Goal: Task Accomplishment & Management: Manage account settings

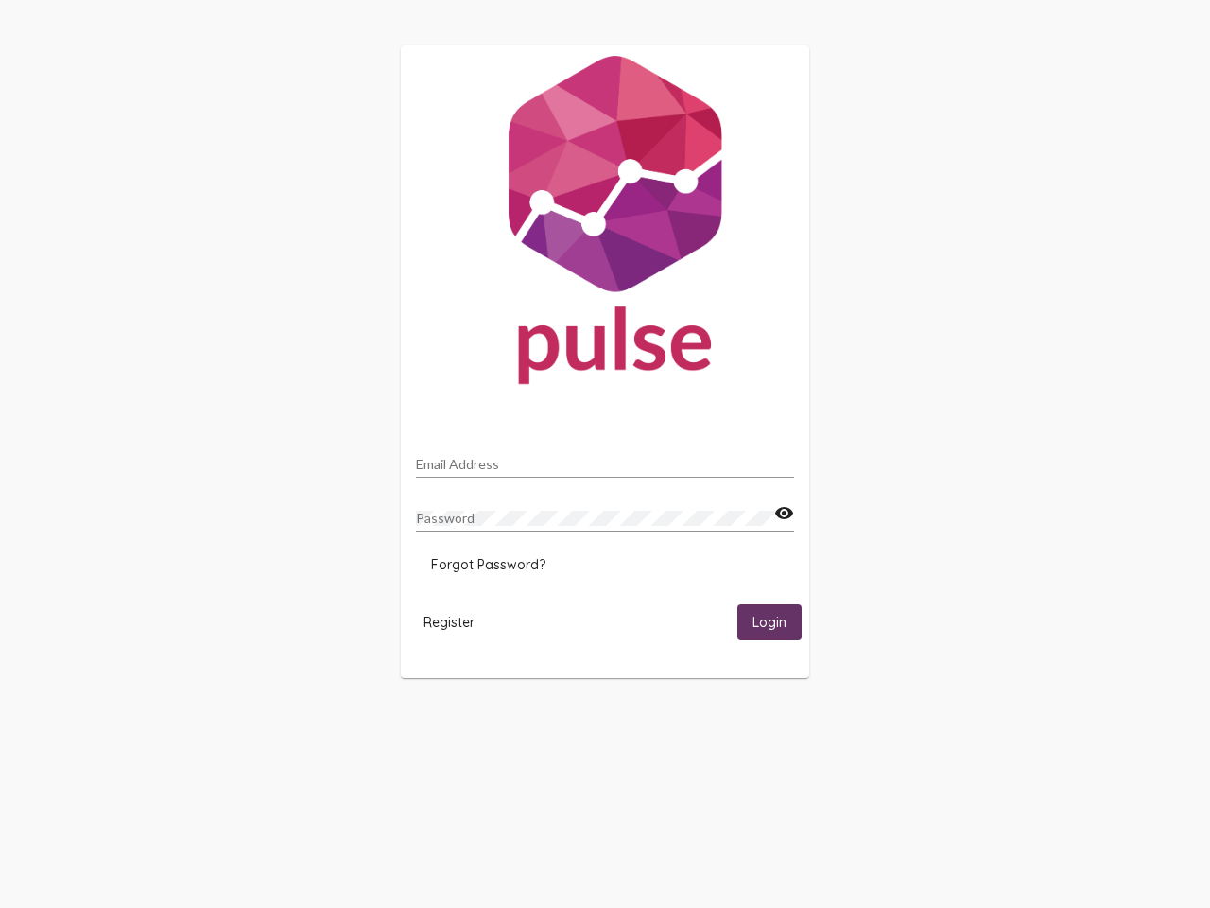
click at [605, 459] on input "Email Address" at bounding box center [605, 464] width 378 height 15
click at [784, 513] on mat-icon "visibility" at bounding box center [784, 513] width 20 height 23
click at [488, 565] on span "Forgot Password?" at bounding box center [488, 564] width 114 height 17
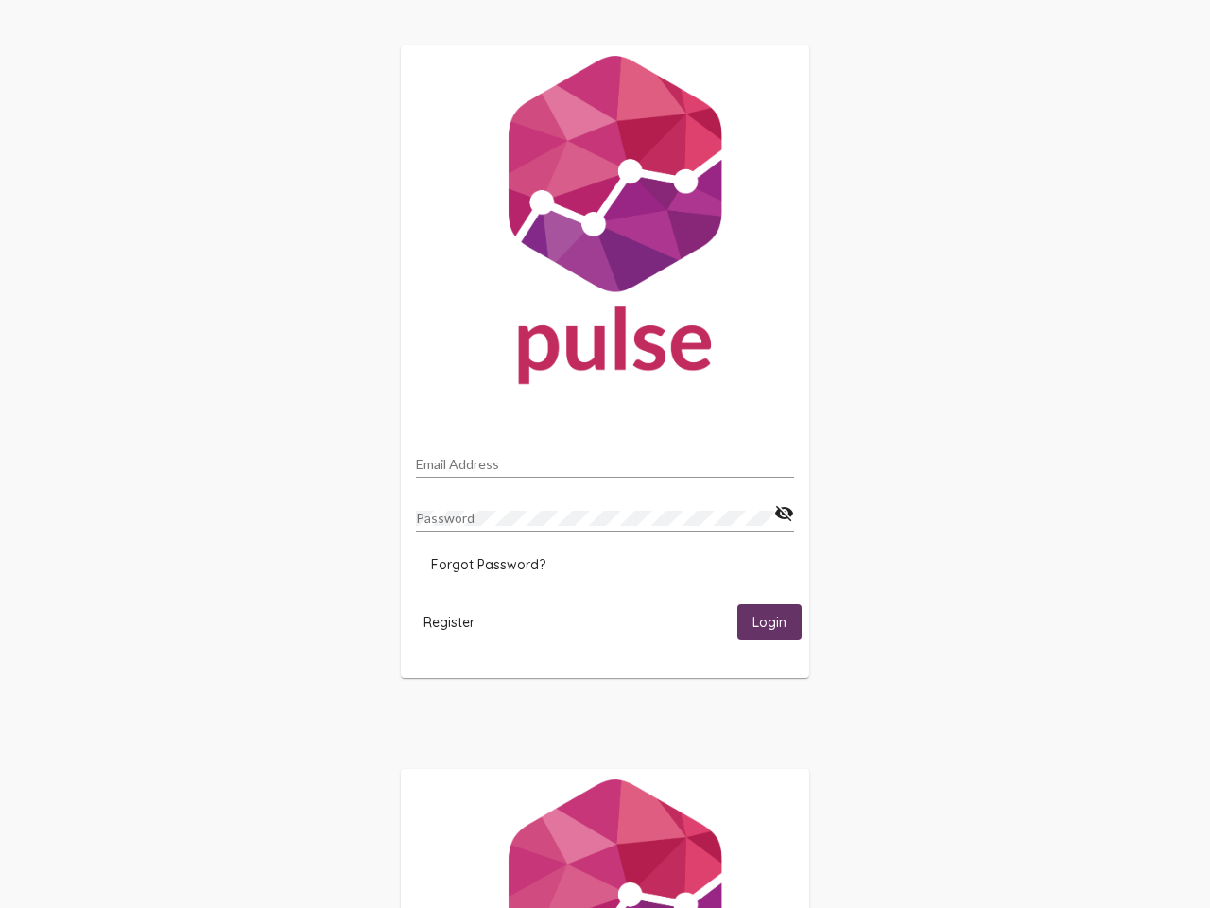
click at [449, 621] on html "Email Address Password visibility_off Forgot Password? Register Login" at bounding box center [605, 612] width 1210 height 1225
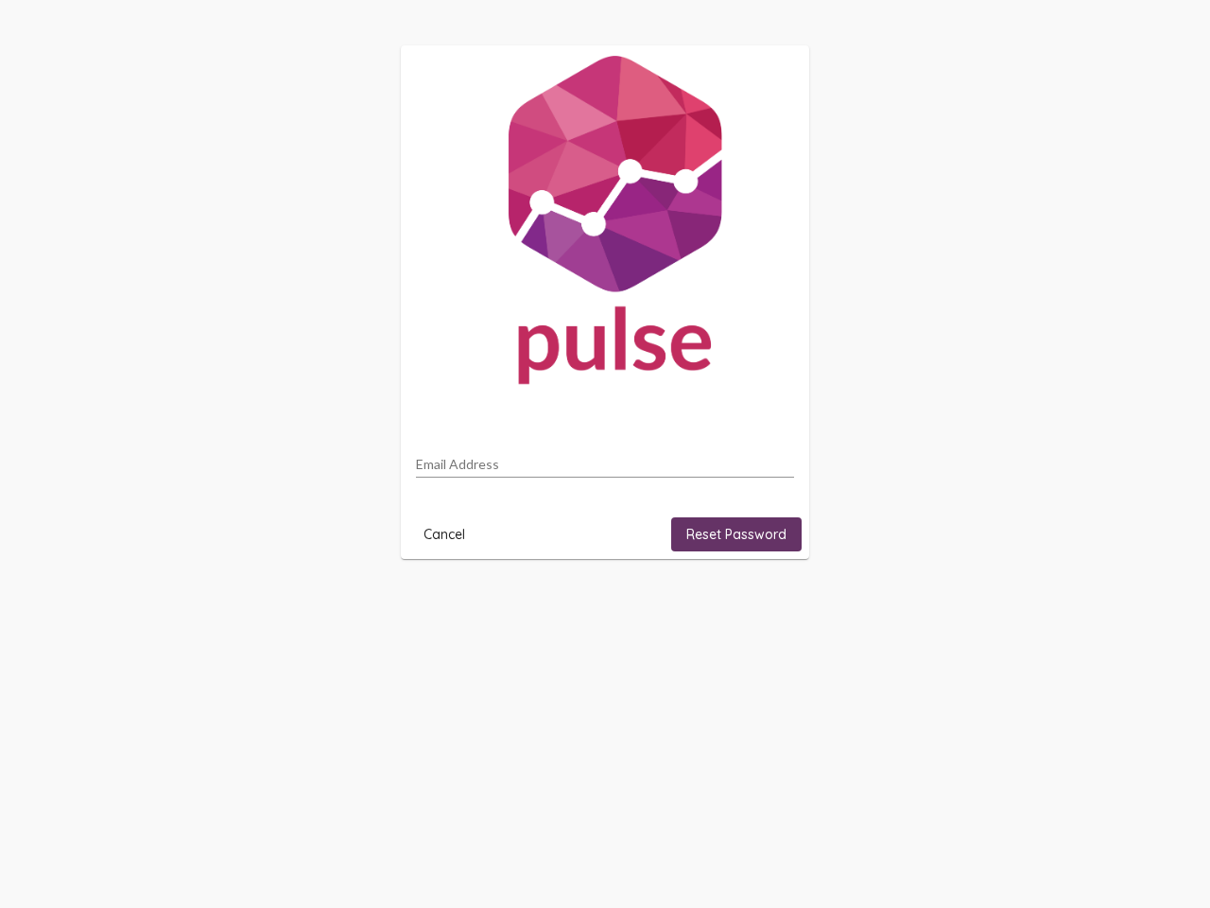
click at [770, 604] on html "Email Address Cancel Reset Password" at bounding box center [605, 302] width 1210 height 604
